Goal: Task Accomplishment & Management: Complete application form

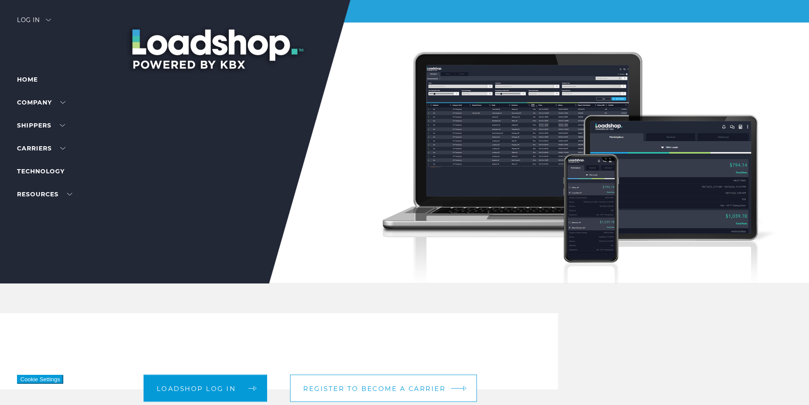
scroll to position [255, 0]
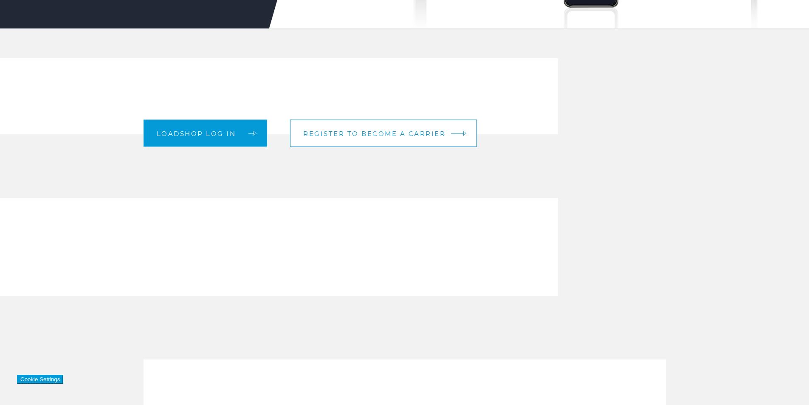
click at [372, 138] on link "Register to become a carrier" at bounding box center [383, 133] width 187 height 27
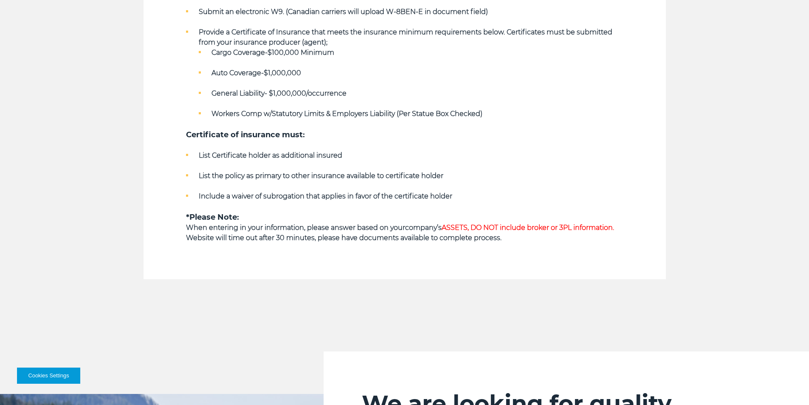
scroll to position [680, 0]
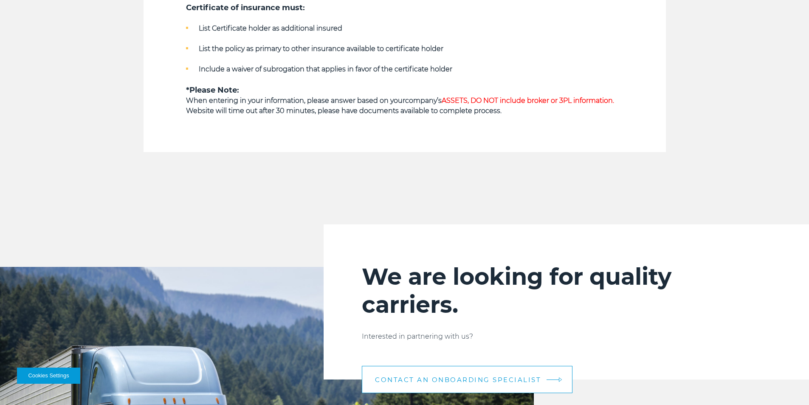
click at [535, 373] on link "CONTACT AN ONBOARDING SPECIALIST" at bounding box center [467, 379] width 211 height 27
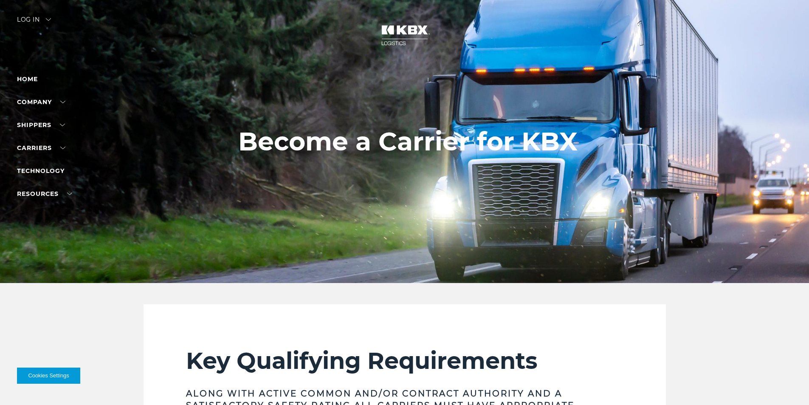
scroll to position [0, 0]
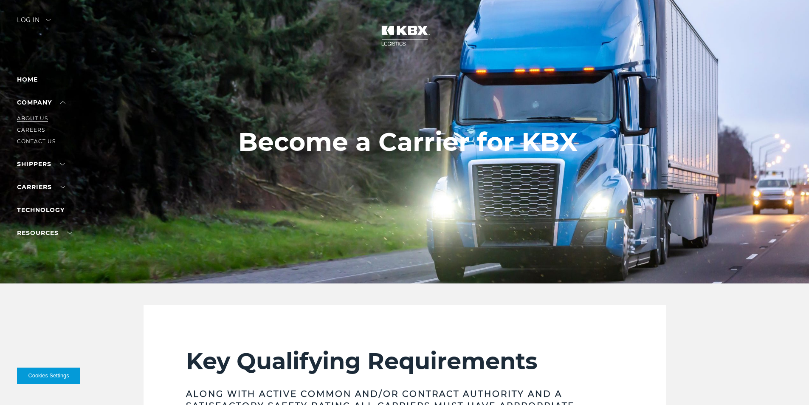
click at [45, 116] on link "About Us" at bounding box center [32, 118] width 31 height 6
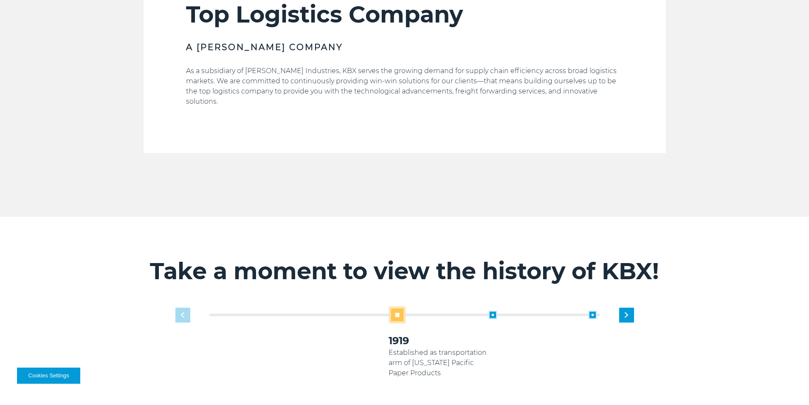
scroll to position [372, 0]
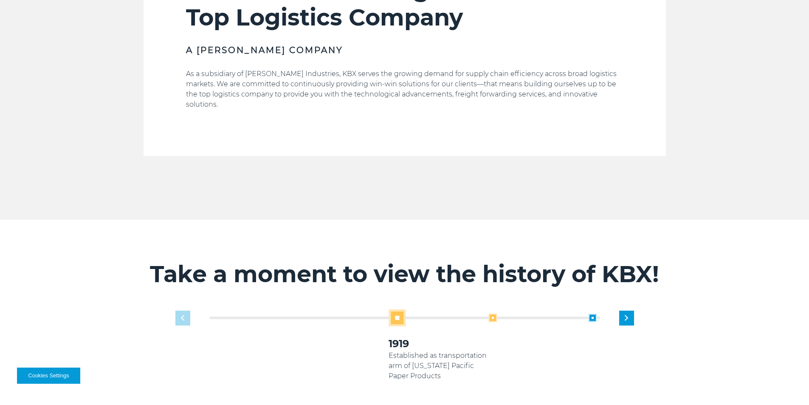
click at [494, 313] on span at bounding box center [492, 317] width 8 height 8
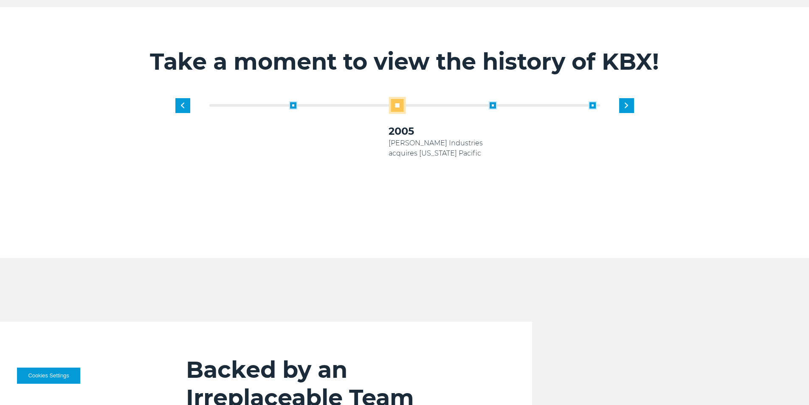
scroll to position [414, 0]
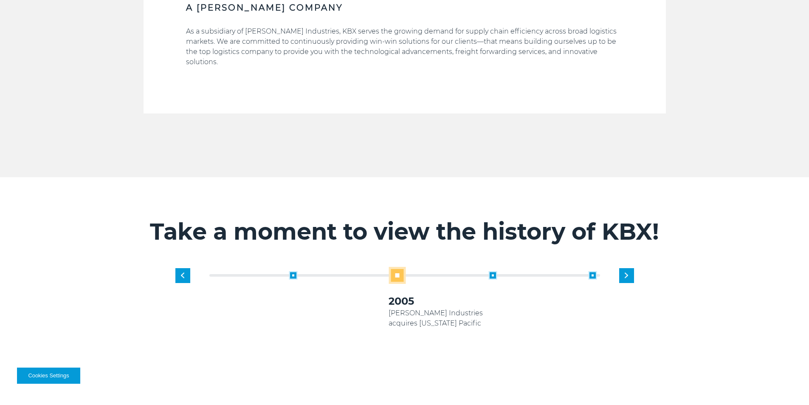
click at [487, 271] on div "2005 [PERSON_NAME] Industries acquires [US_STATE] Pacific" at bounding box center [439, 299] width 100 height 57
click at [493, 271] on span at bounding box center [492, 275] width 8 height 8
click at [492, 271] on span at bounding box center [492, 275] width 8 height 8
click at [493, 271] on span at bounding box center [492, 275] width 8 height 8
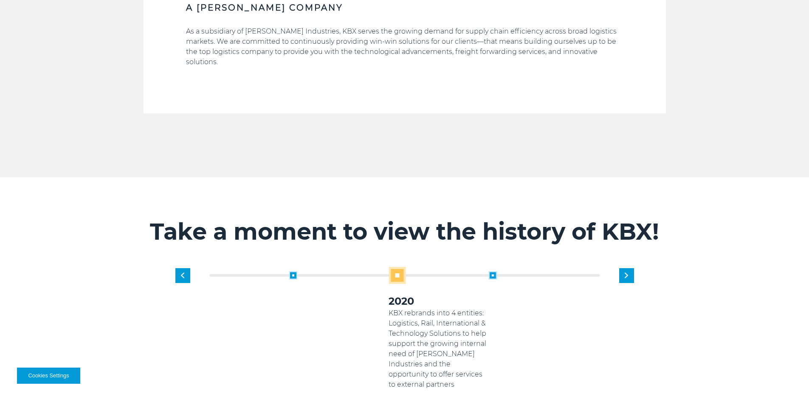
click at [493, 271] on span at bounding box center [492, 275] width 8 height 8
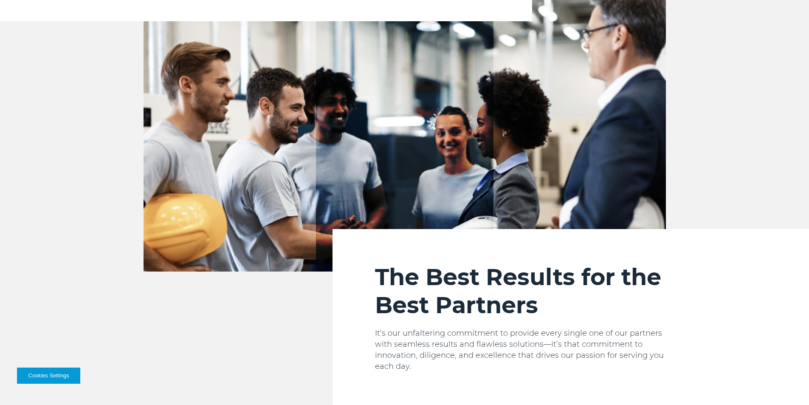
scroll to position [1009, 0]
